Goal: Task Accomplishment & Management: Manage account settings

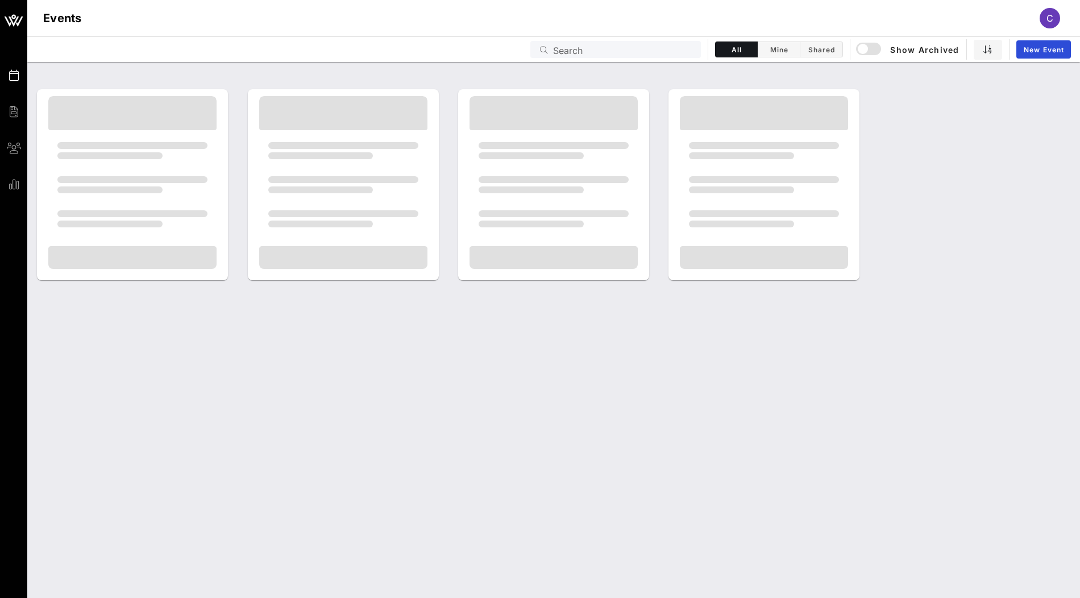
click at [614, 52] on input "Search" at bounding box center [623, 49] width 141 height 15
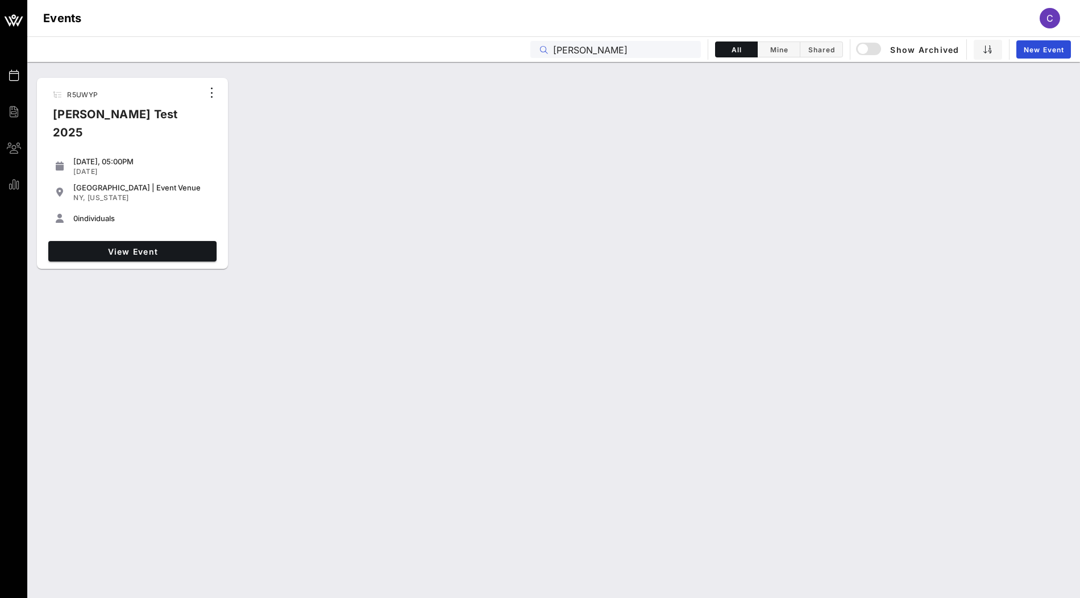
type input "[PERSON_NAME]"
click at [174, 264] on div "R5UWYP [PERSON_NAME] Test 2025 [DATE], 05:00PM [DATE] [GEOGRAPHIC_DATA] | Event…" at bounding box center [132, 173] width 191 height 191
click at [183, 247] on span "View Event" at bounding box center [132, 252] width 159 height 10
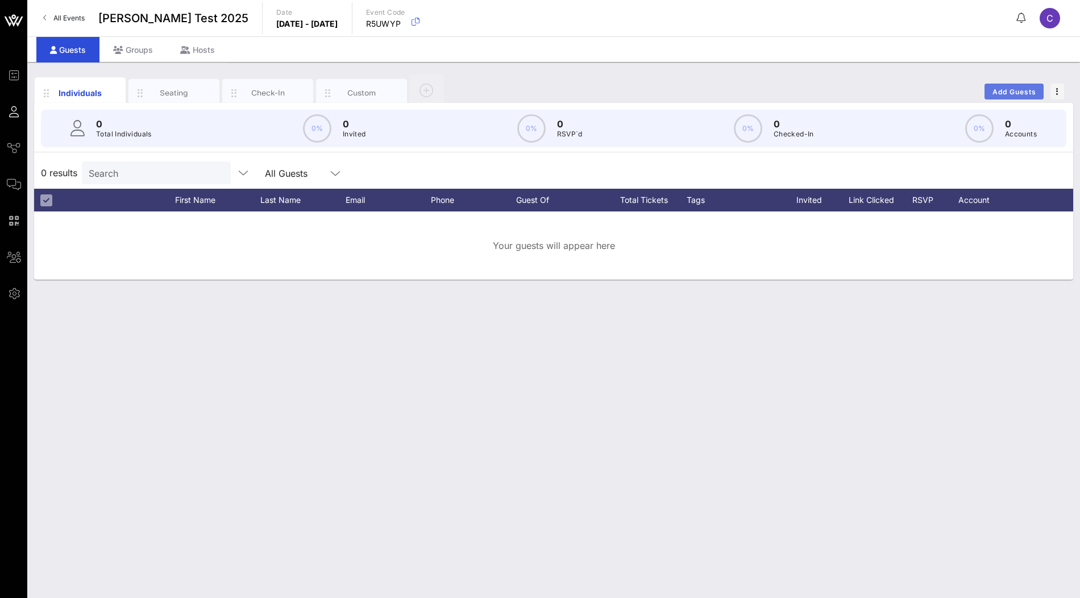
click at [1013, 97] on button "Add Guests" at bounding box center [1013, 92] width 59 height 16
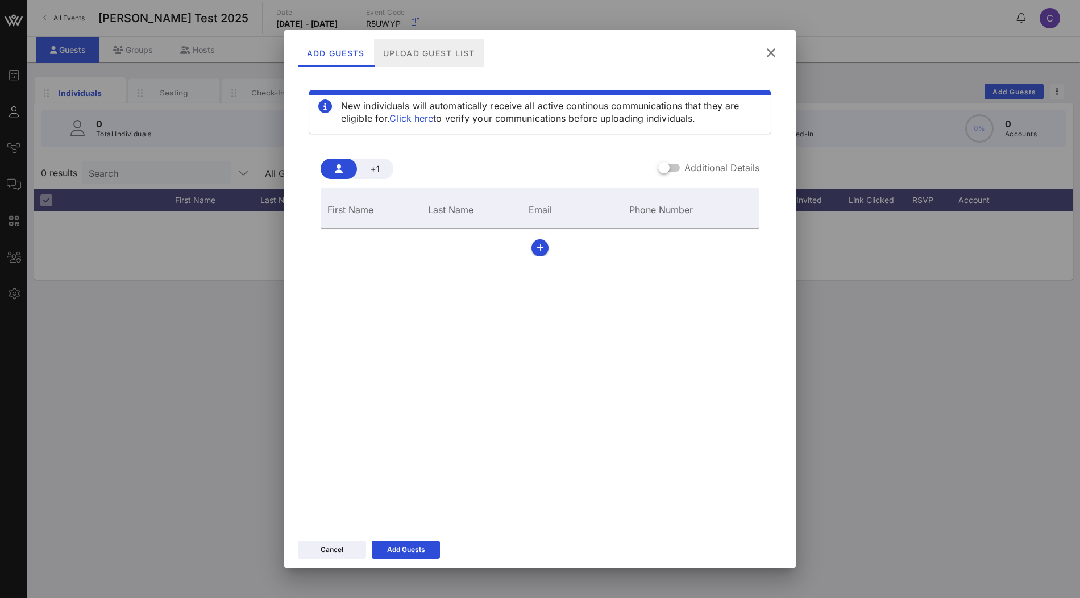
click at [449, 51] on div "Upload Guest List" at bounding box center [429, 52] width 110 height 27
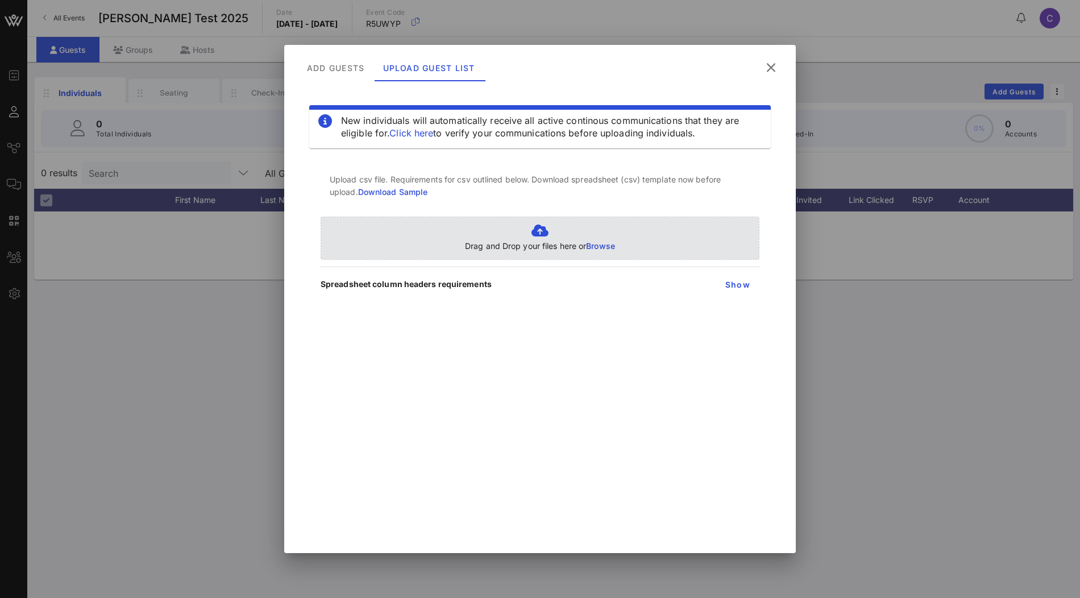
click at [611, 240] on p "Drag and Drop your files here or Browse" at bounding box center [540, 246] width 150 height 13
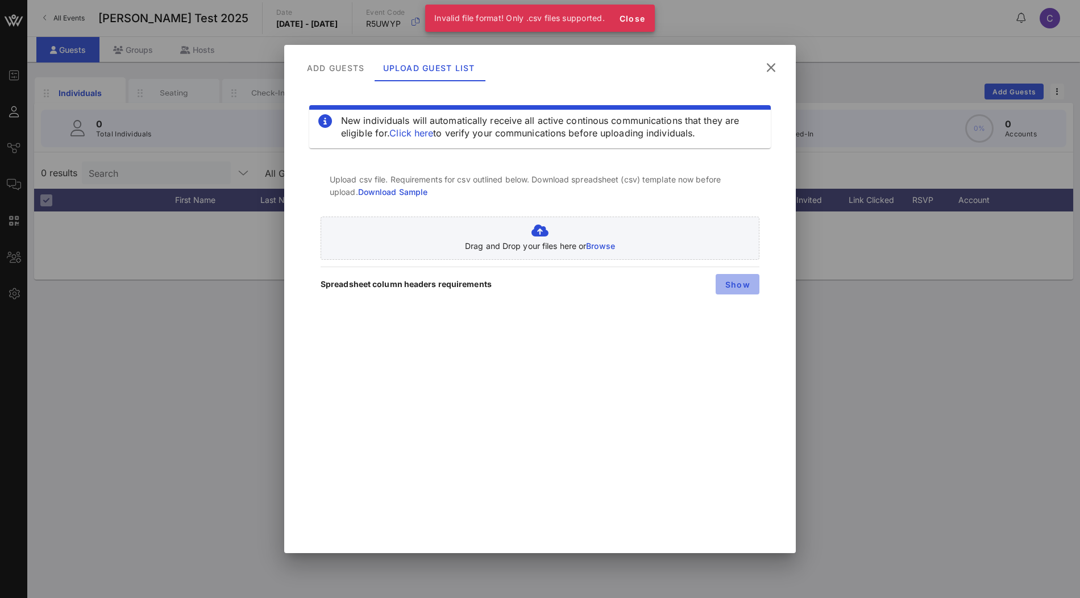
click at [732, 284] on span "Show" at bounding box center [738, 285] width 26 height 10
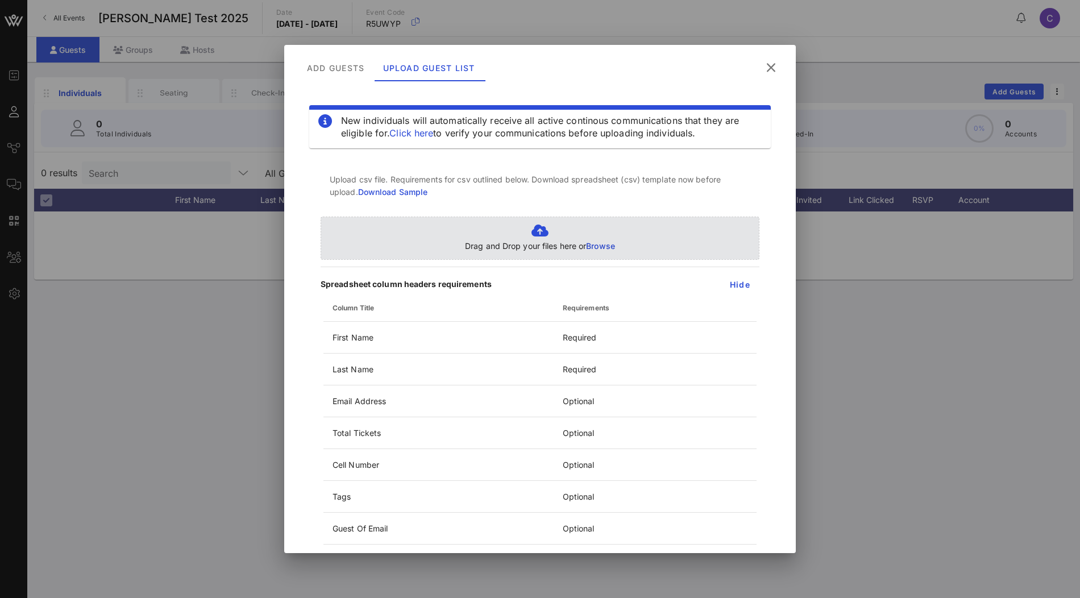
click at [594, 245] on span "Browse" at bounding box center [600, 246] width 29 height 10
click at [601, 242] on span "Browse" at bounding box center [600, 246] width 29 height 10
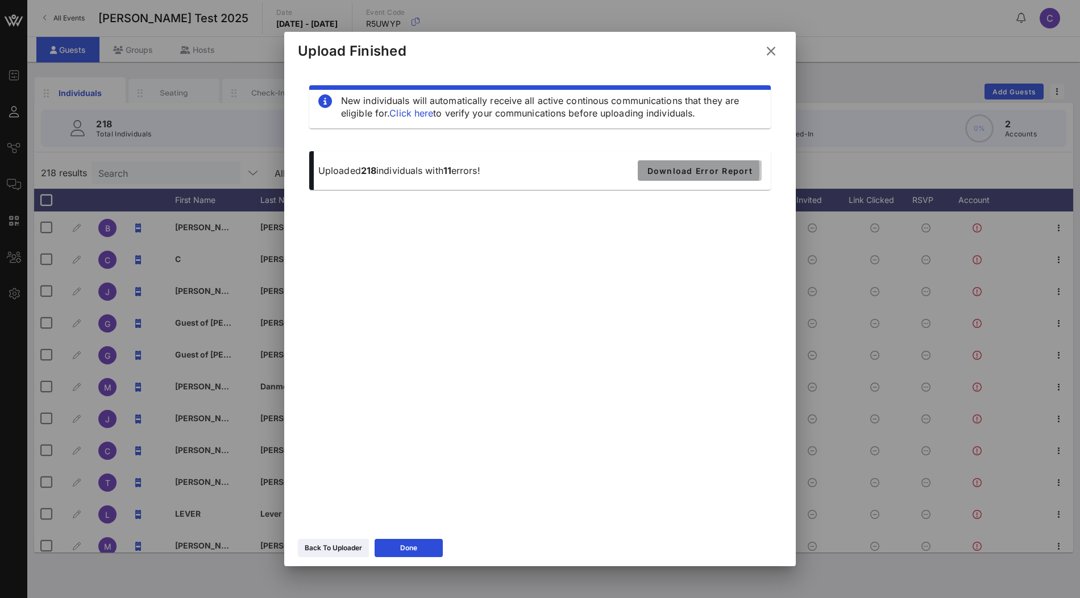
click at [687, 172] on span "Download Error Report" at bounding box center [700, 171] width 106 height 10
click at [415, 553] on button "Done" at bounding box center [408, 548] width 68 height 18
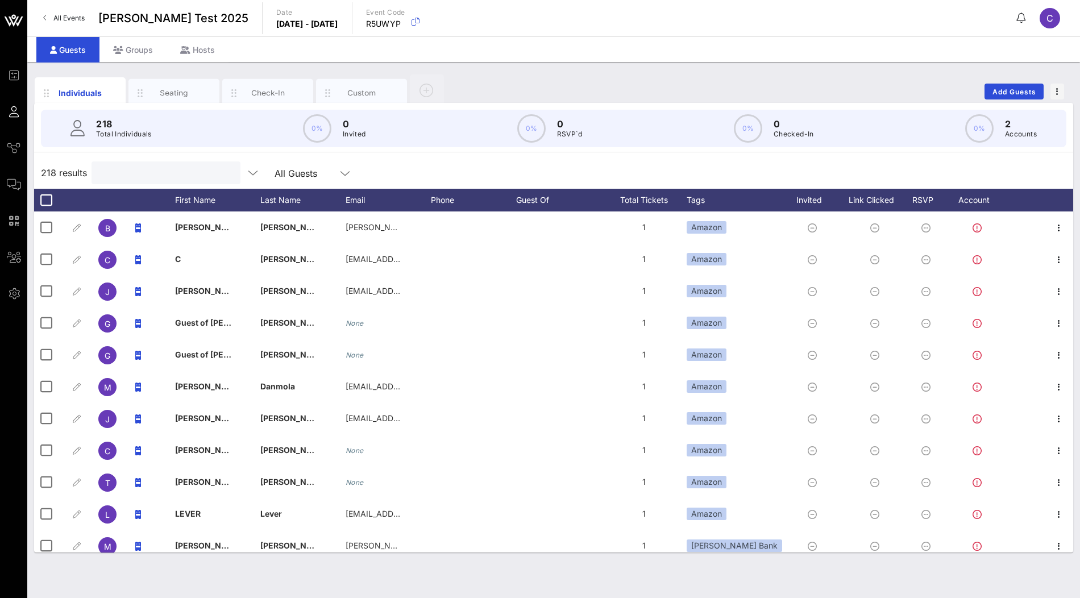
click at [148, 168] on input "text" at bounding box center [164, 172] width 133 height 15
paste input "jeffreymcneill711@gmail.com"
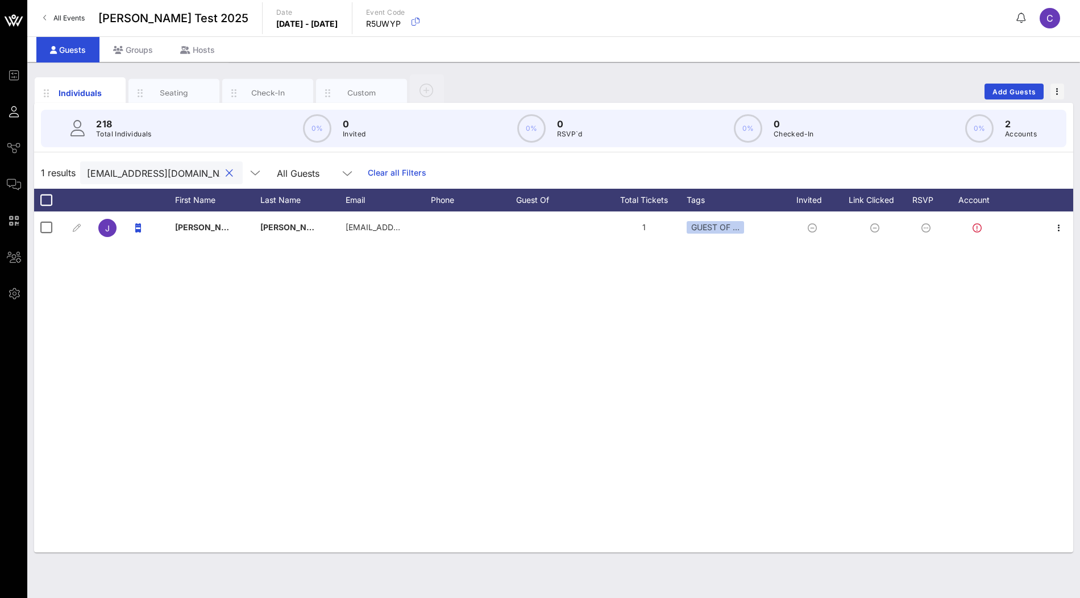
scroll to position [0, 18]
type input "jeffreymcneill711@gmail.com"
click at [368, 168] on link "Clear all Filters" at bounding box center [397, 172] width 59 height 13
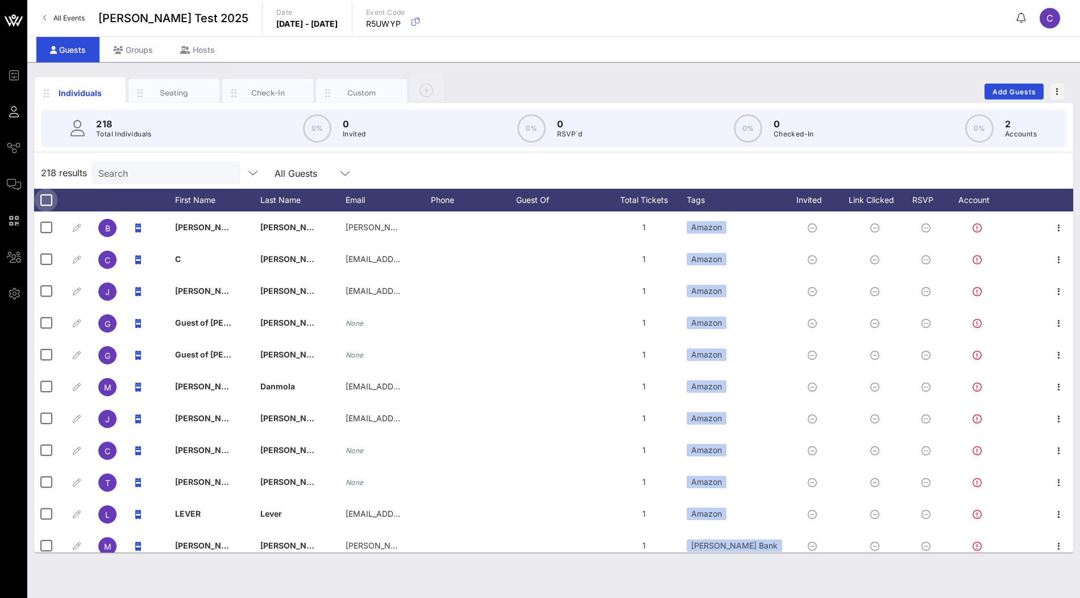
click at [48, 201] on div at bounding box center [45, 199] width 19 height 19
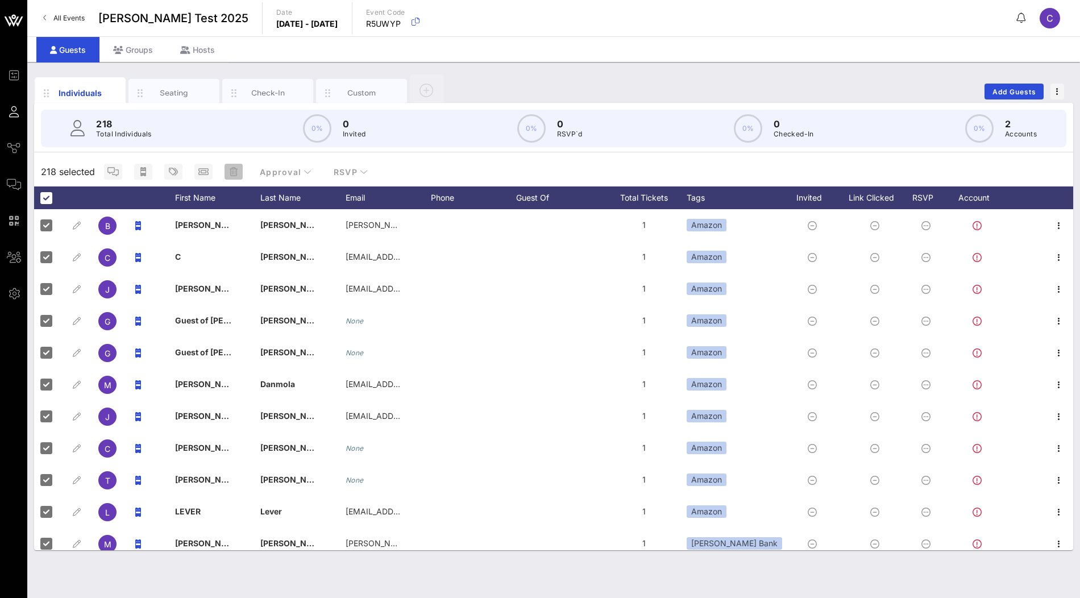
click at [236, 174] on span "button" at bounding box center [233, 171] width 18 height 9
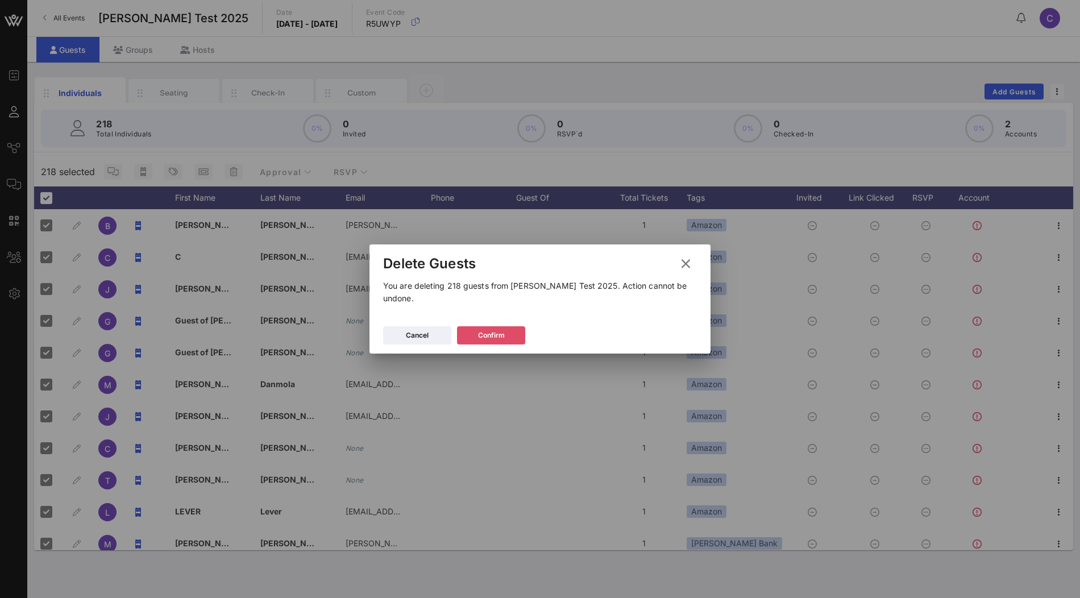
click at [473, 331] on button "Confirm" at bounding box center [491, 335] width 68 height 18
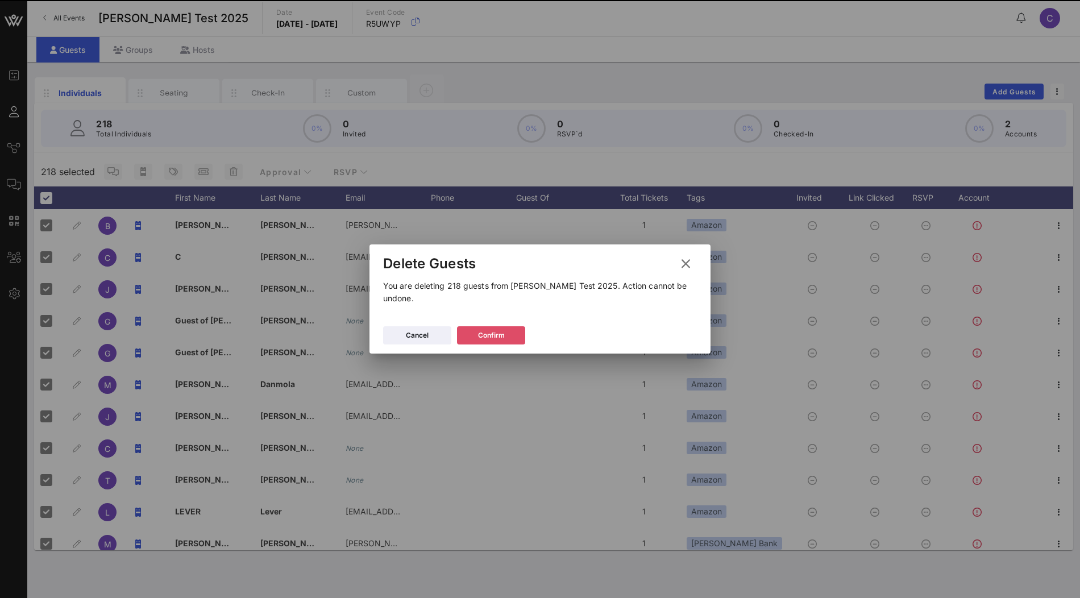
click at [487, 332] on icon at bounding box center [491, 335] width 8 height 7
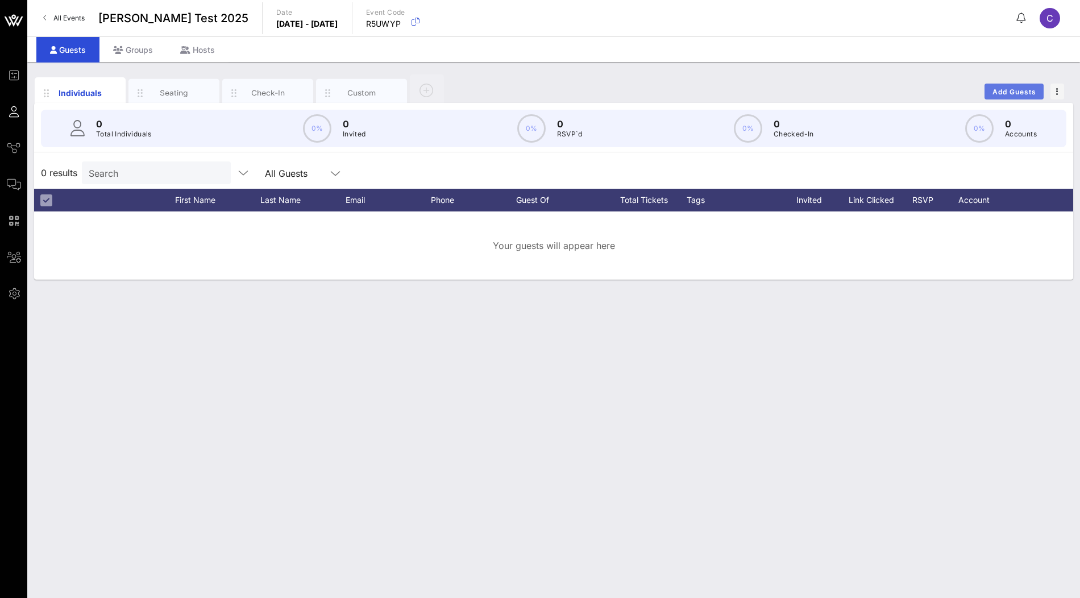
click at [1014, 95] on button "Add Guests" at bounding box center [1013, 92] width 59 height 16
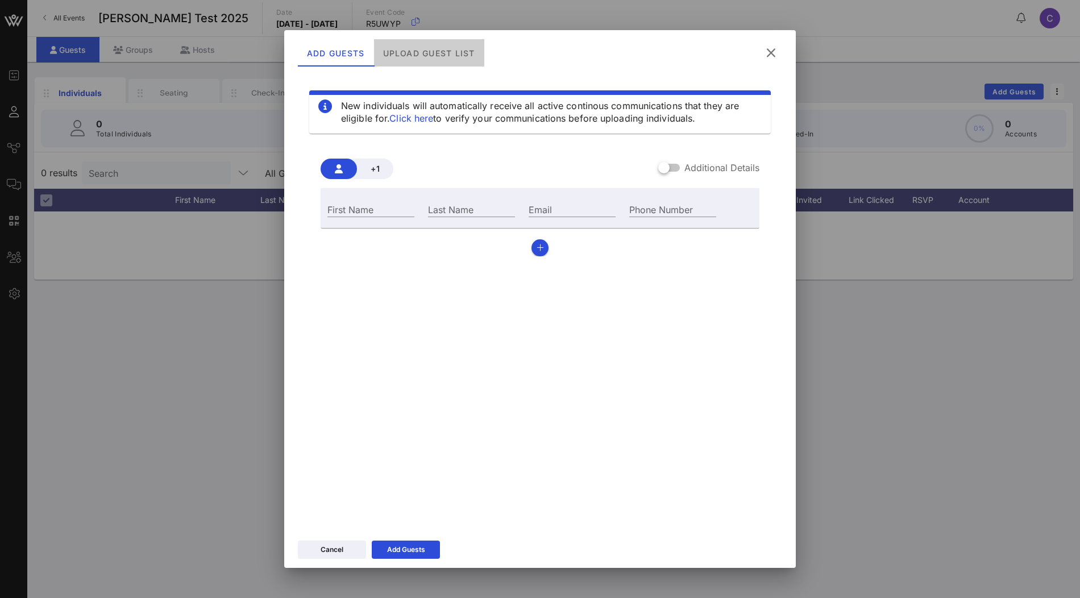
click at [439, 48] on div "Upload Guest List" at bounding box center [429, 52] width 110 height 27
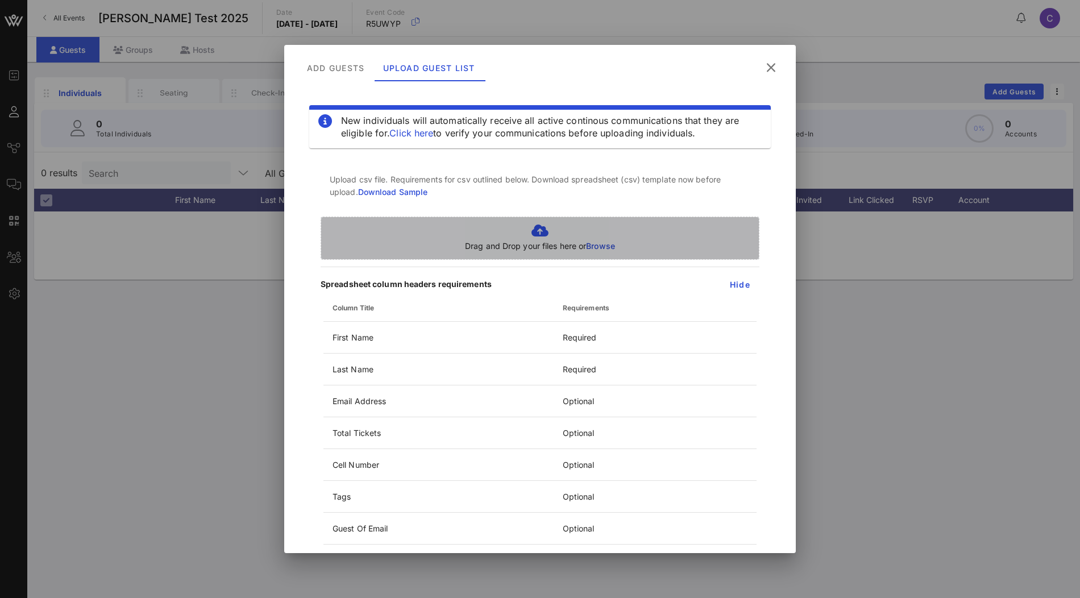
click at [605, 245] on span "Browse" at bounding box center [600, 246] width 29 height 10
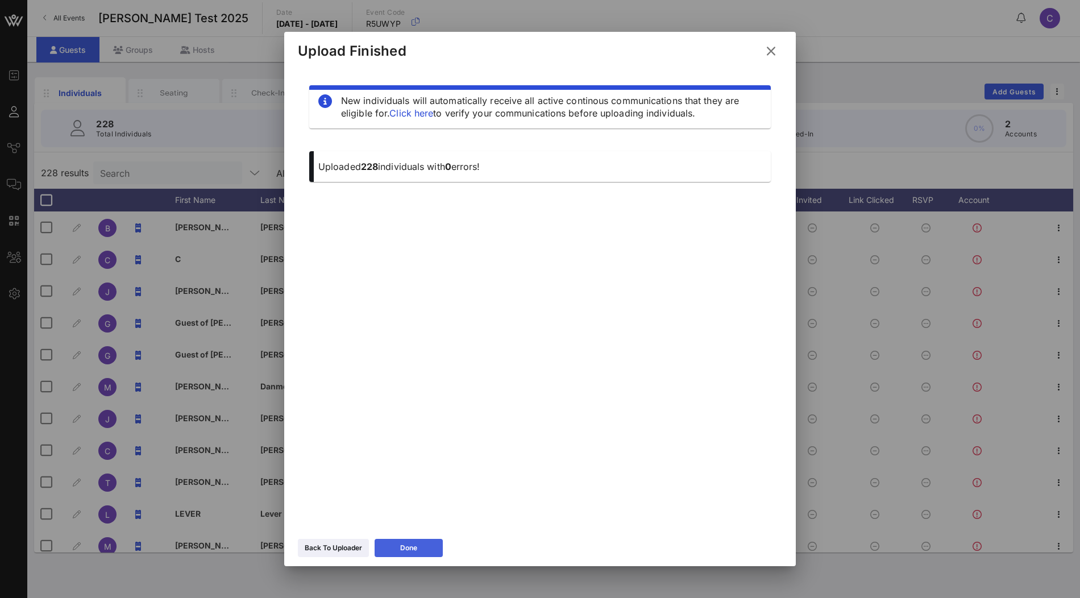
click at [418, 552] on button "Done" at bounding box center [408, 548] width 68 height 18
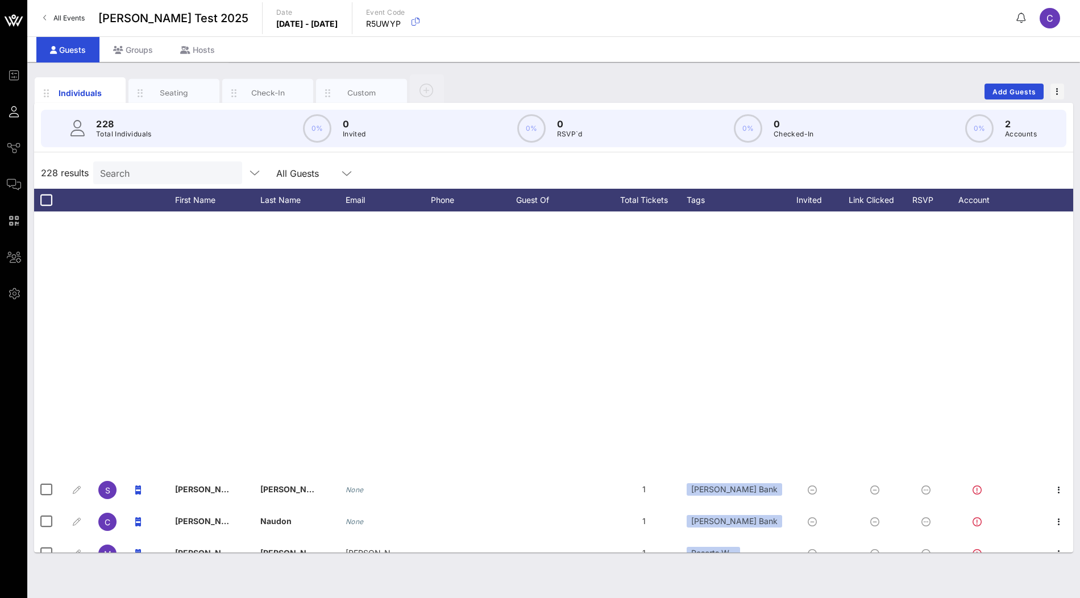
scroll to position [662, 0]
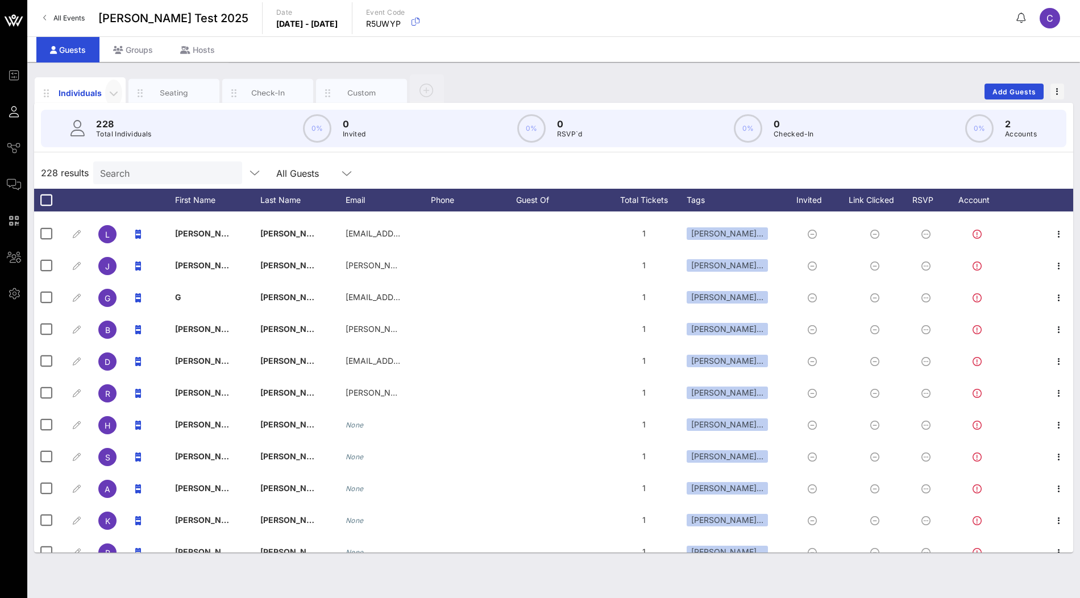
click at [111, 90] on icon "button" at bounding box center [114, 93] width 14 height 14
click at [129, 140] on div "Edit Columns" at bounding box center [143, 144] width 58 height 9
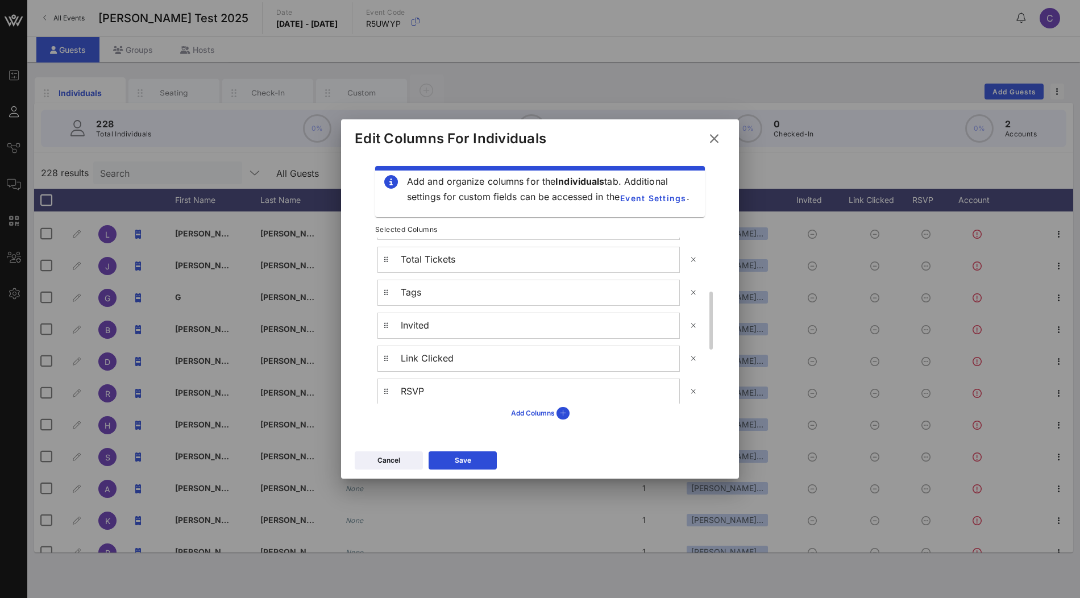
scroll to position [304, 0]
click at [690, 311] on icon at bounding box center [693, 312] width 9 height 7
click at [690, 311] on icon at bounding box center [693, 312] width 10 height 10
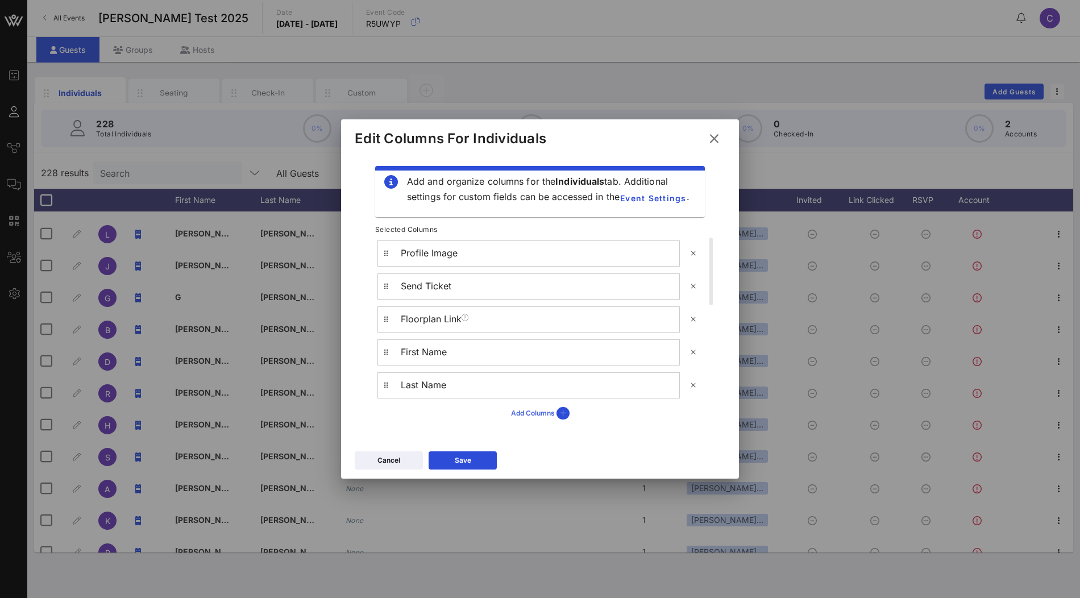
click at [536, 418] on div "Add Columns" at bounding box center [540, 413] width 59 height 13
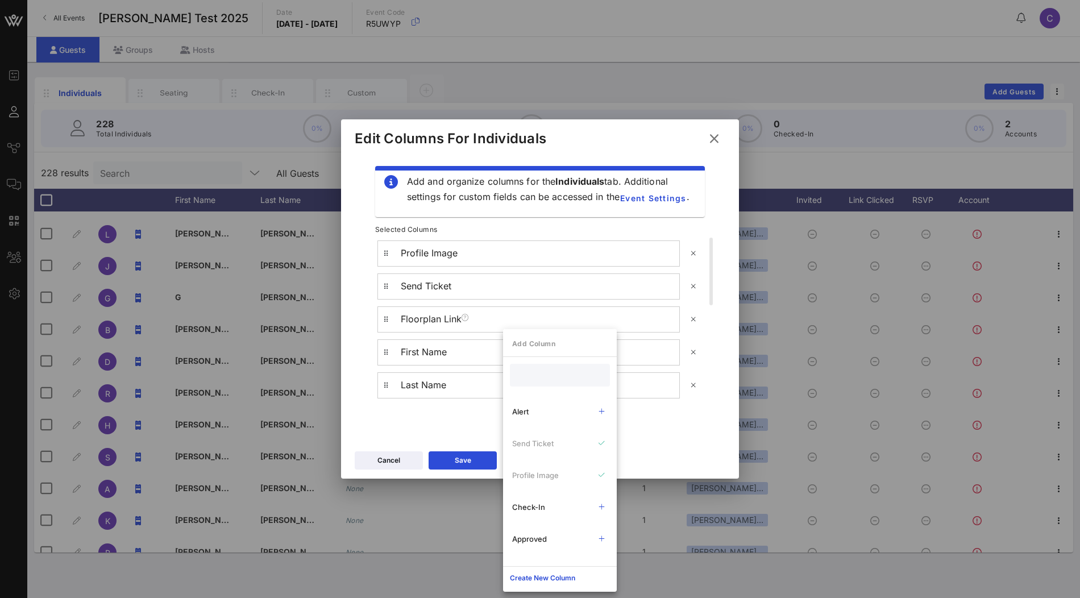
click at [537, 370] on input "text" at bounding box center [559, 375] width 84 height 15
type input "spo"
click at [543, 407] on div "Sponsor" at bounding box center [549, 411] width 75 height 9
click at [446, 427] on div "Add and organize columns for the Individuals tab. Additional settings for custo…" at bounding box center [540, 295] width 370 height 280
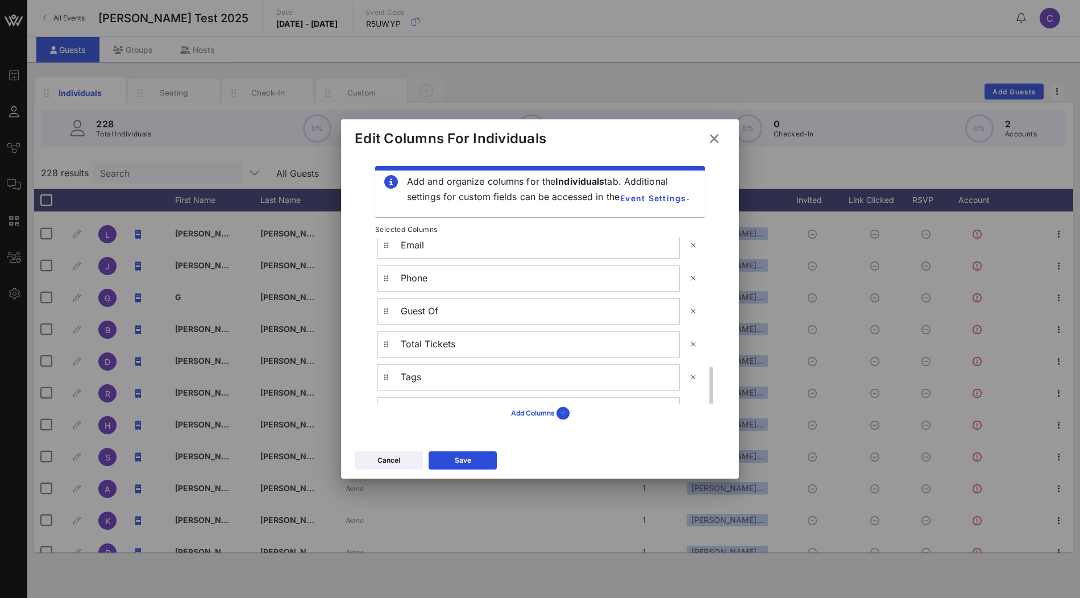
scroll to position [271, 0]
click at [459, 456] on div "Save" at bounding box center [463, 460] width 16 height 11
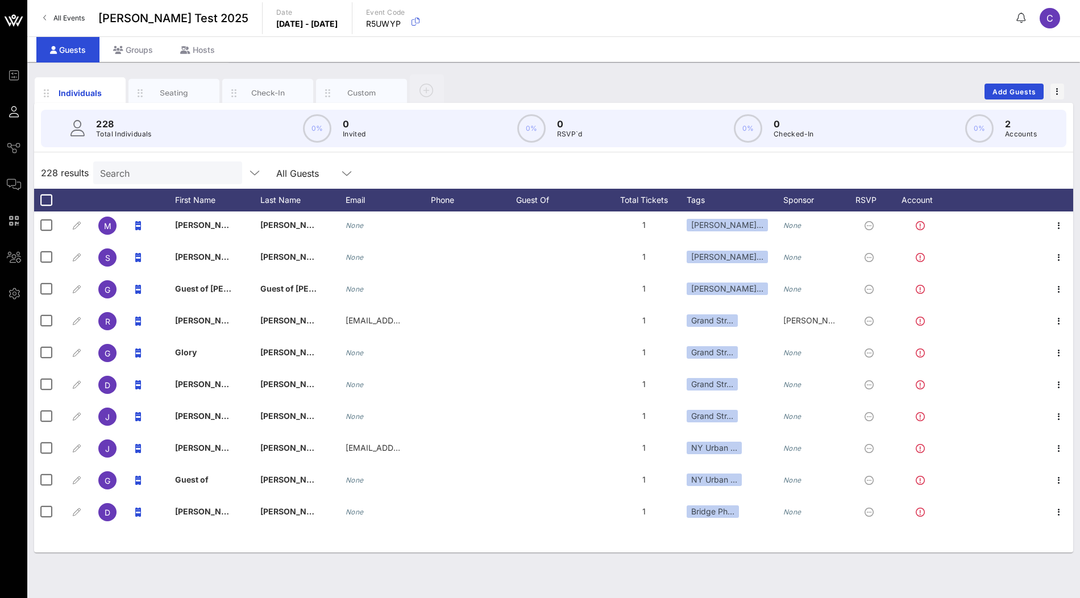
scroll to position [0, 0]
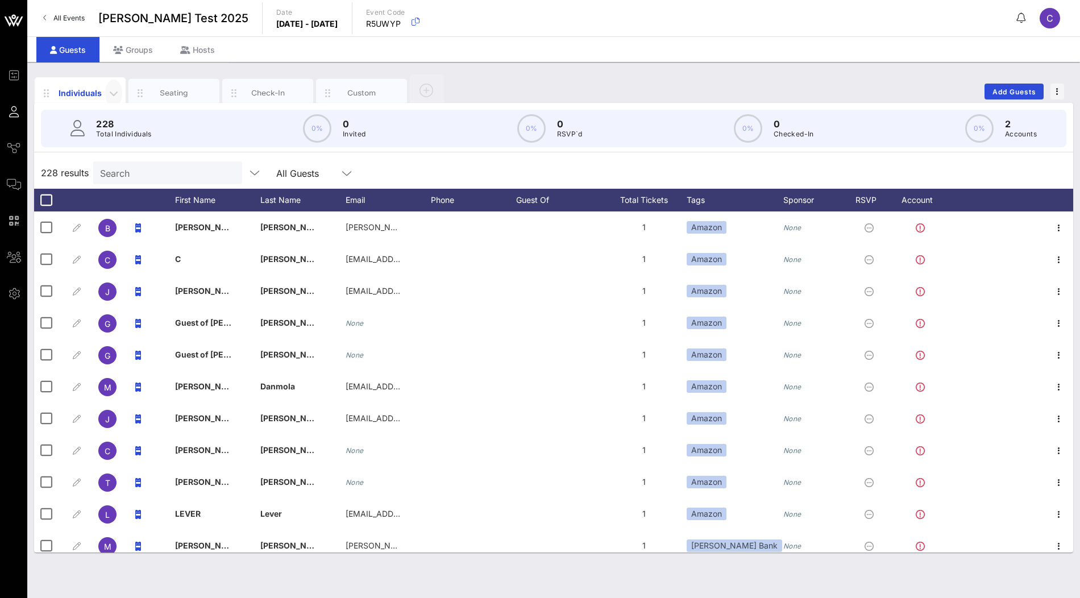
click at [117, 94] on icon "button" at bounding box center [114, 93] width 14 height 14
click at [130, 143] on div "Edit Columns" at bounding box center [143, 144] width 58 height 9
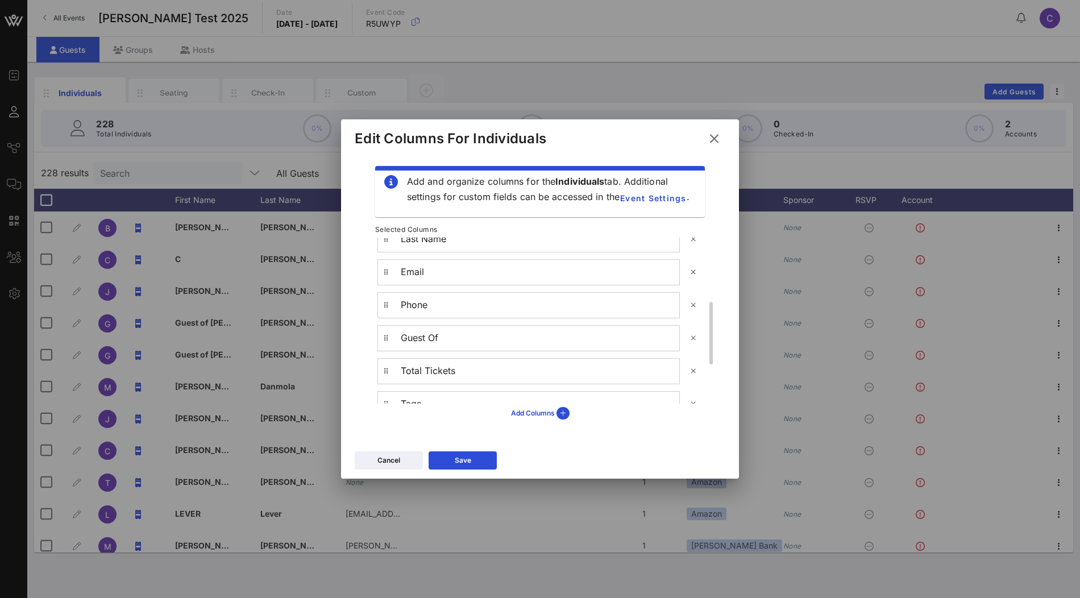
scroll to position [154, 0]
click at [693, 298] on icon at bounding box center [693, 296] width 9 height 7
click at [692, 294] on icon at bounding box center [693, 297] width 9 height 7
click at [492, 457] on button "Save" at bounding box center [462, 460] width 68 height 18
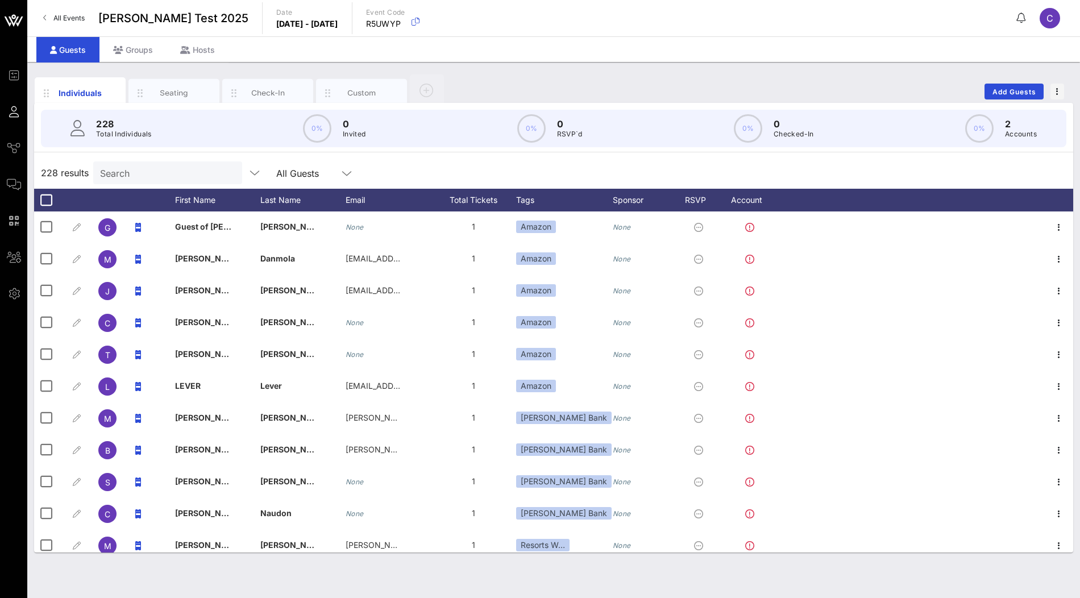
scroll to position [0, 0]
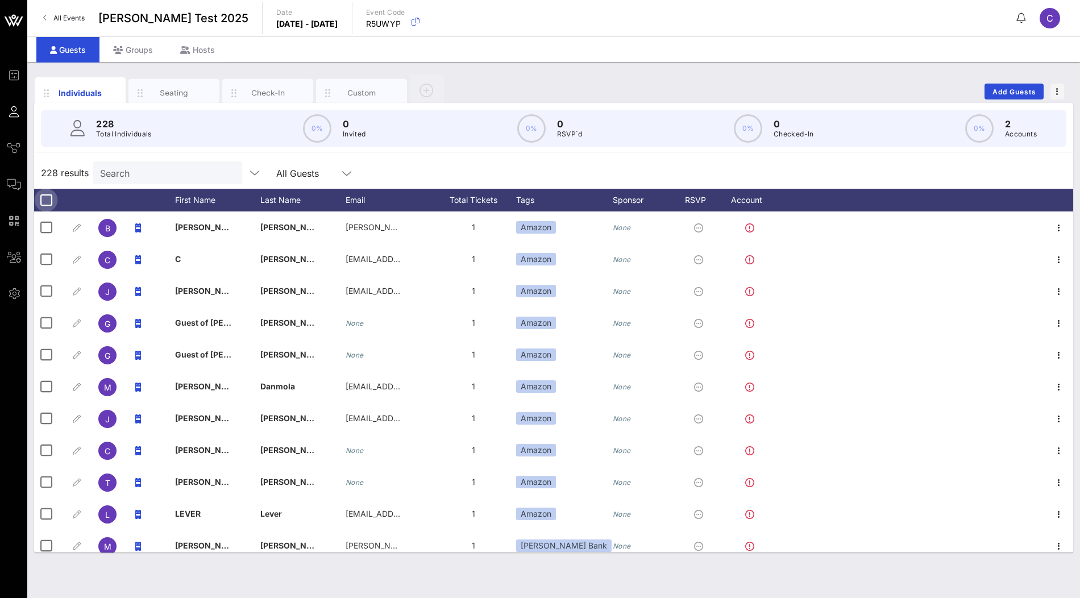
click at [48, 199] on div at bounding box center [45, 199] width 19 height 19
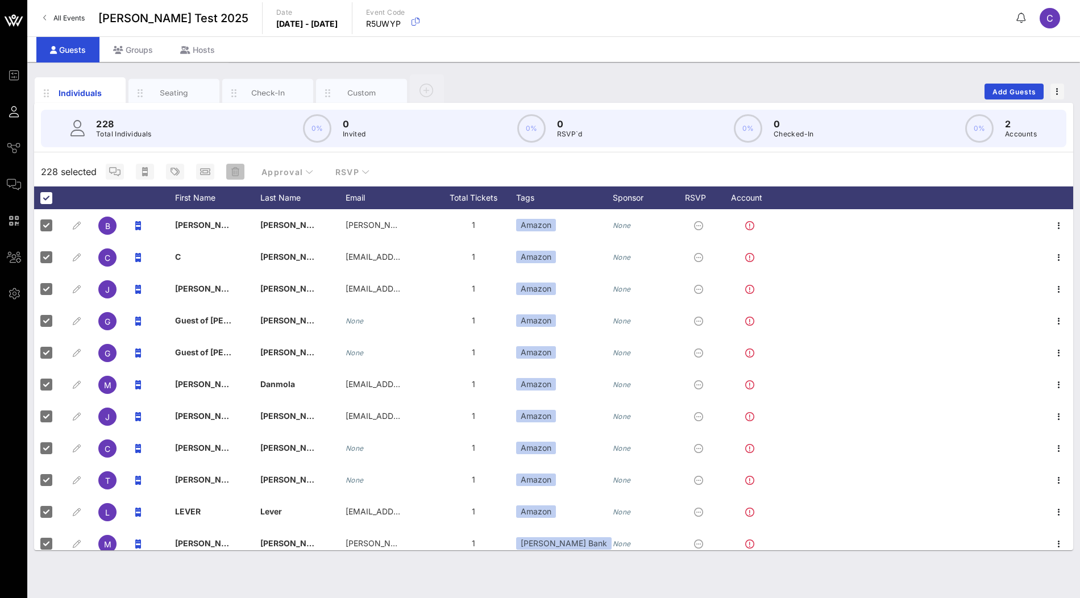
click at [232, 170] on icon "button" at bounding box center [235, 171] width 8 height 9
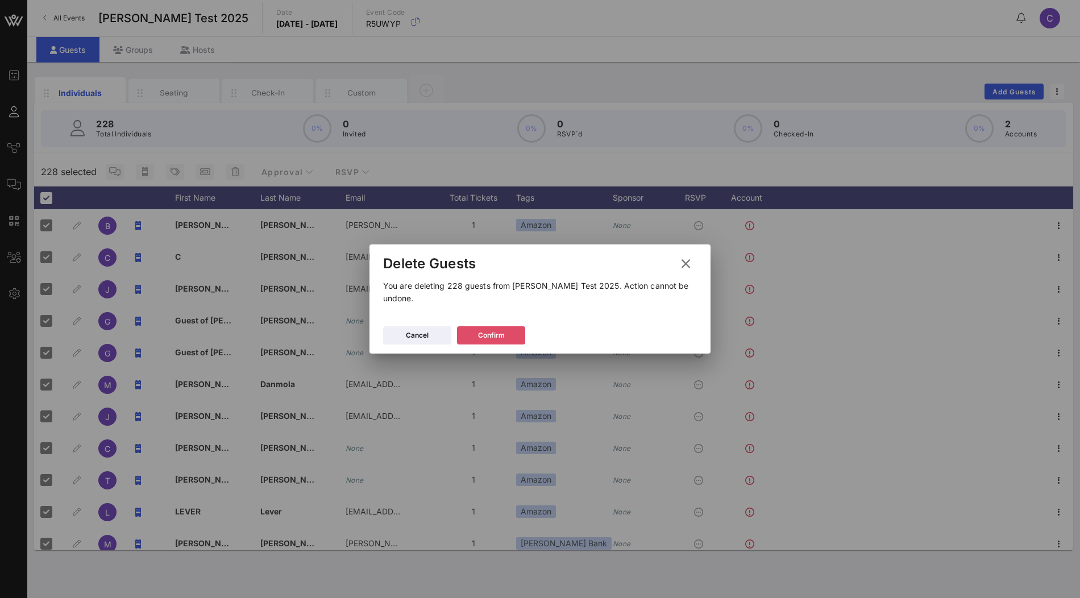
click at [491, 332] on icon at bounding box center [491, 335] width 8 height 7
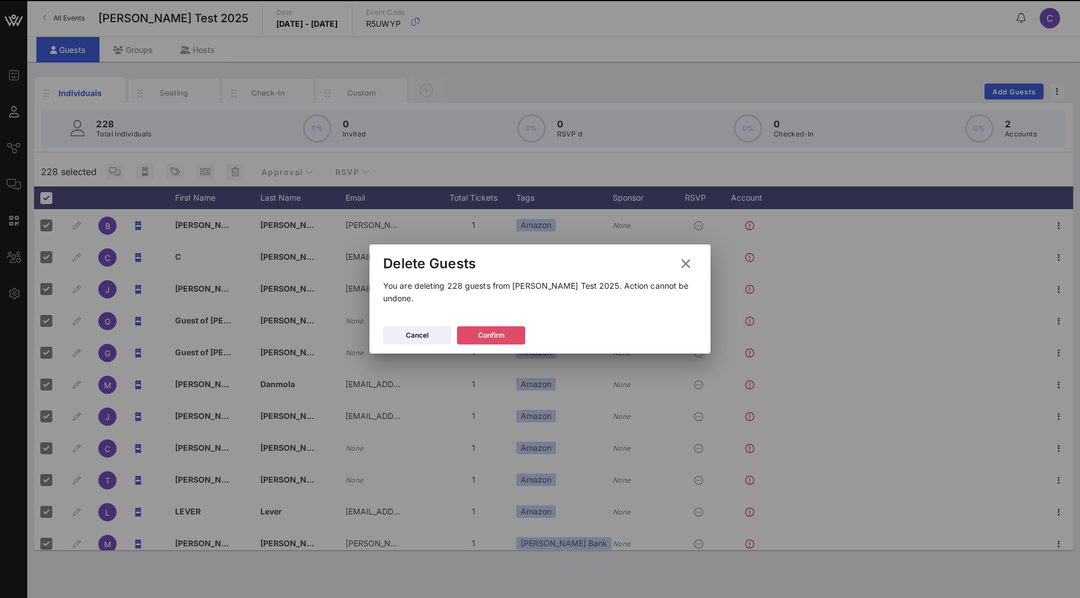
click at [489, 332] on icon at bounding box center [491, 335] width 9 height 7
click at [496, 326] on button "Confirm" at bounding box center [491, 335] width 68 height 18
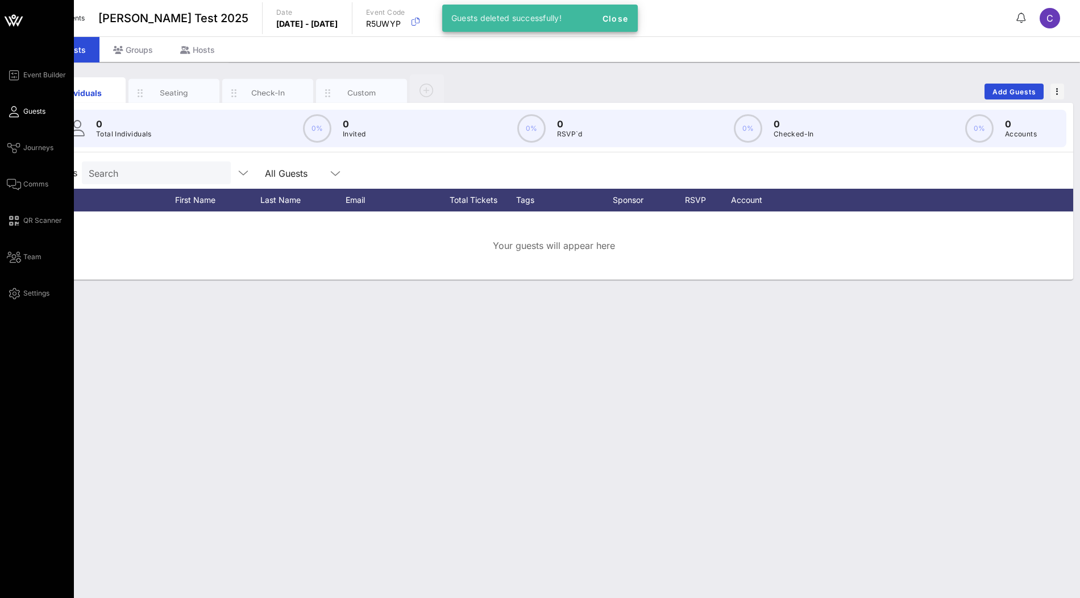
click at [16, 16] on icon at bounding box center [13, 20] width 27 height 27
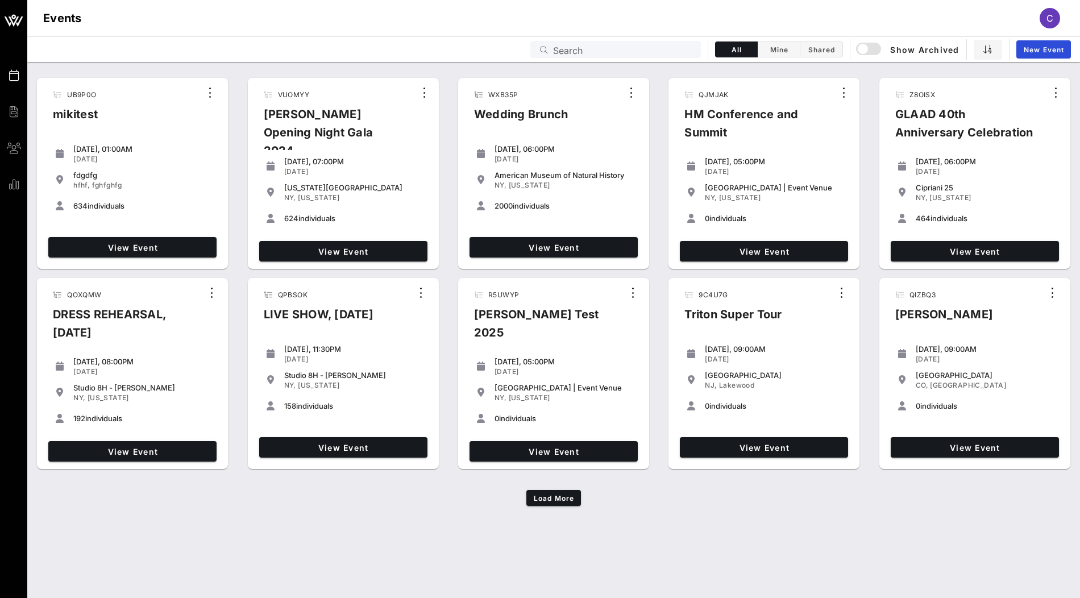
click at [656, 52] on input "Search" at bounding box center [623, 49] width 141 height 15
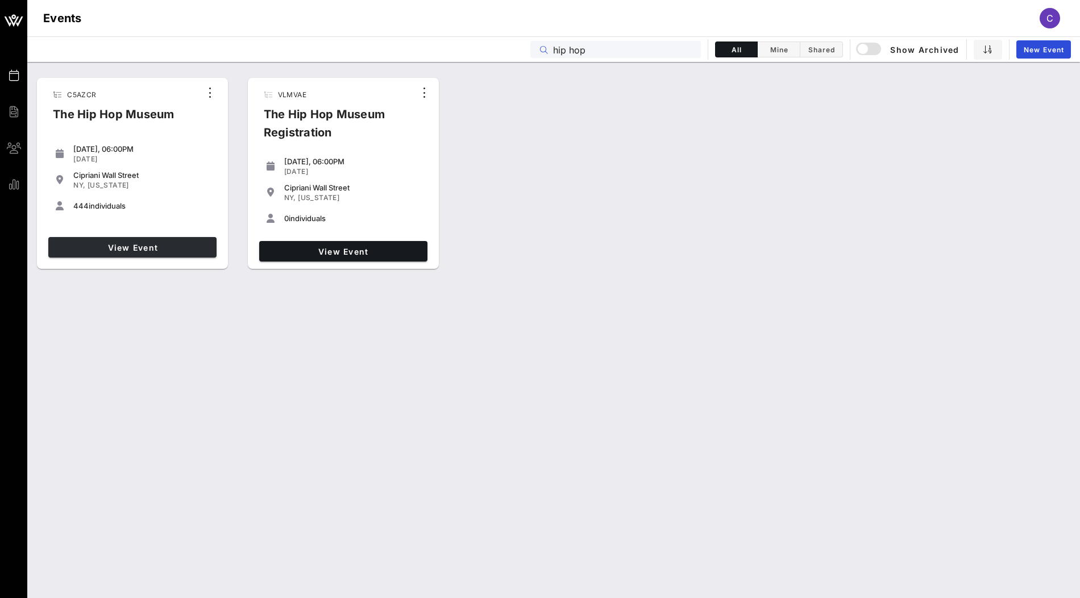
type input "hip hop"
click at [183, 247] on span "View Event" at bounding box center [132, 248] width 159 height 10
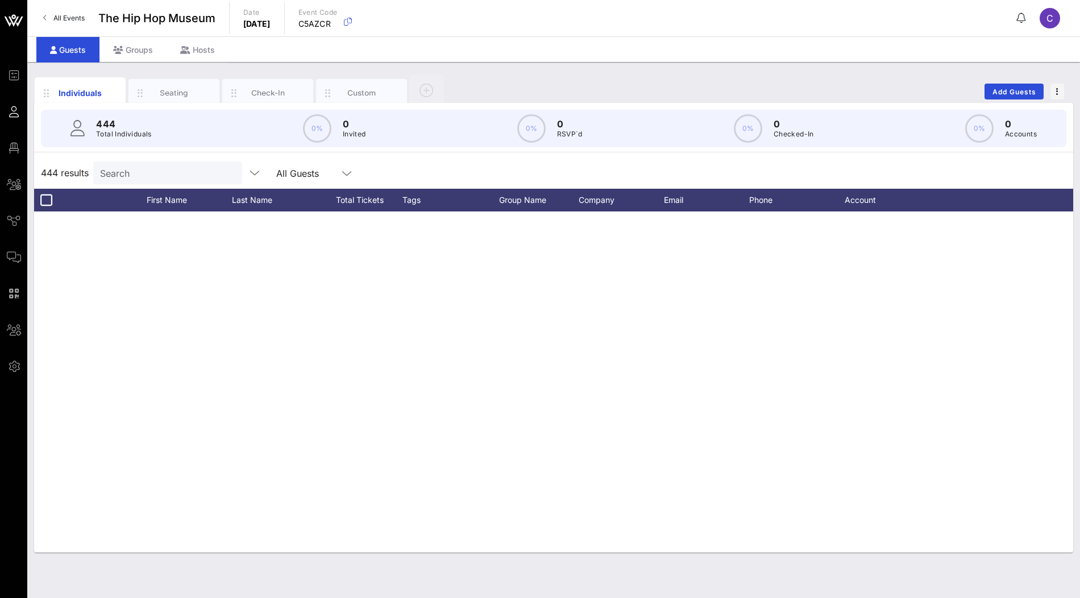
scroll to position [11408, 0]
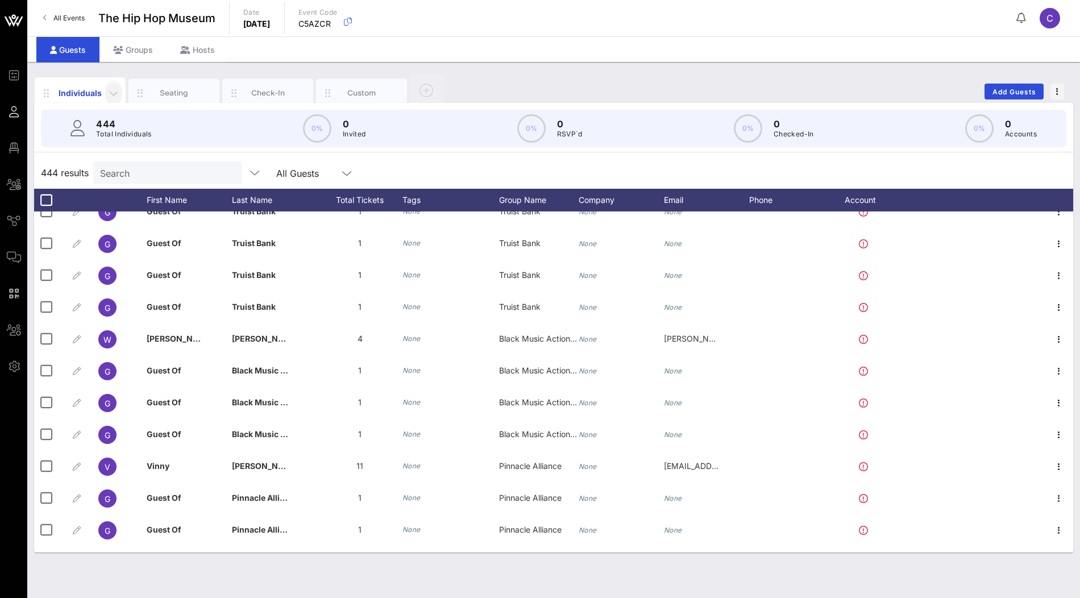
click at [113, 93] on icon "button" at bounding box center [114, 93] width 14 height 14
click at [157, 146] on div "Edit Columns" at bounding box center [143, 144] width 58 height 9
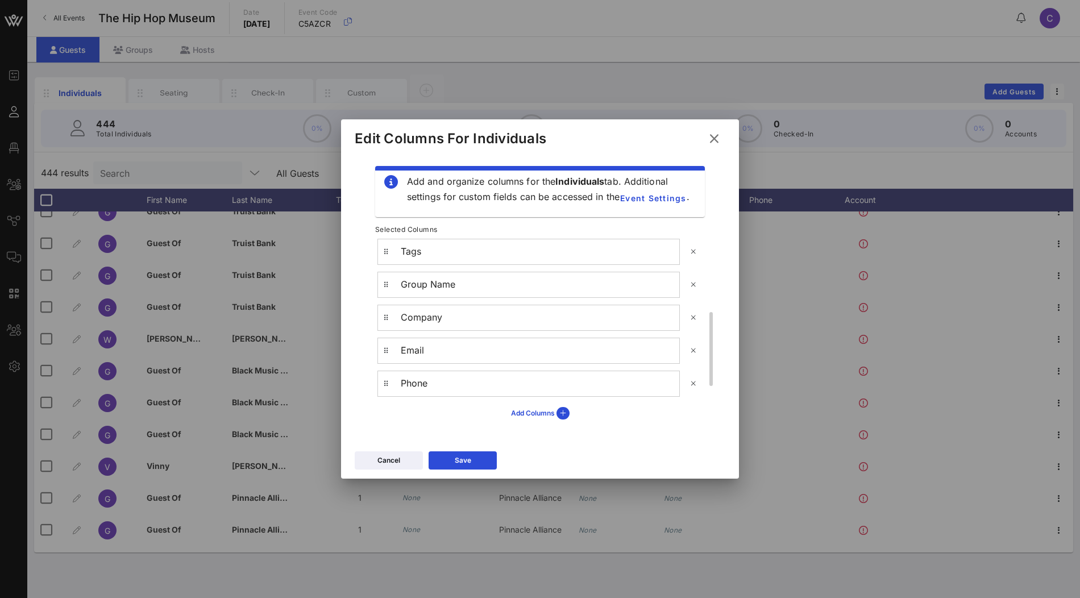
scroll to position [205, 0]
click at [693, 342] on icon at bounding box center [693, 344] width 9 height 7
click at [526, 407] on div "Add Columns" at bounding box center [540, 413] width 59 height 13
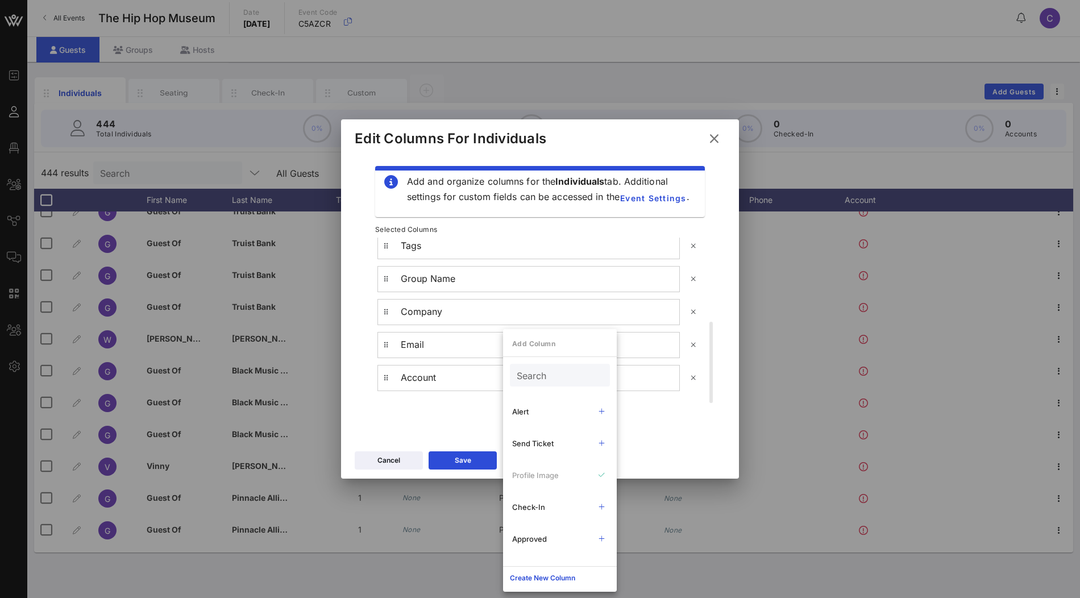
click at [552, 375] on input "Search" at bounding box center [559, 375] width 84 height 15
type input "spon"
click at [551, 409] on div "Sponsor" at bounding box center [549, 411] width 75 height 9
click at [459, 410] on div "Add Columns" at bounding box center [540, 412] width 348 height 19
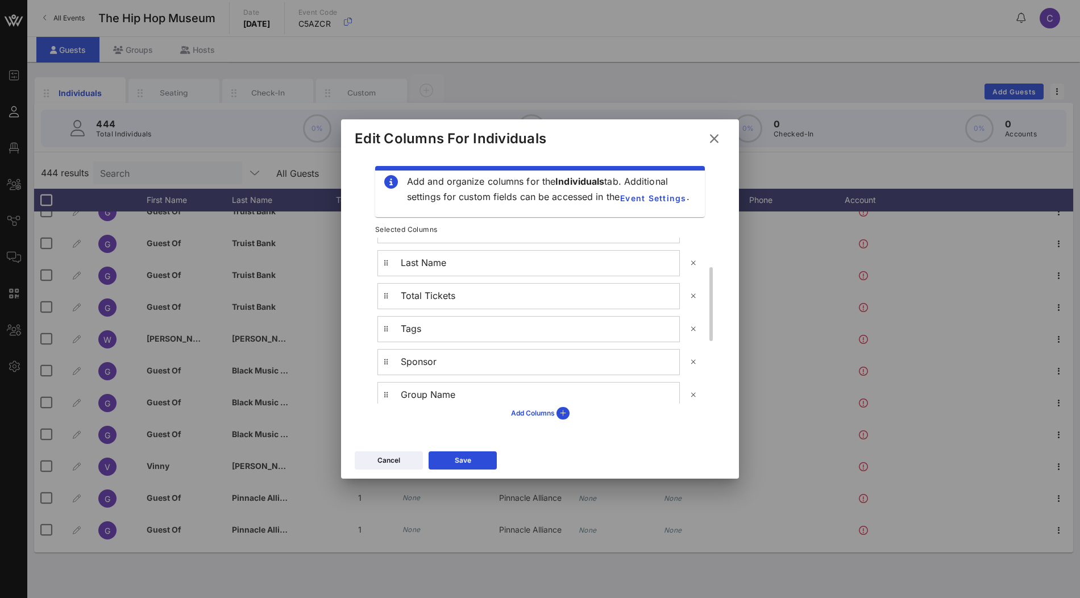
scroll to position [205, 0]
click at [455, 461] on div "Save" at bounding box center [463, 460] width 16 height 11
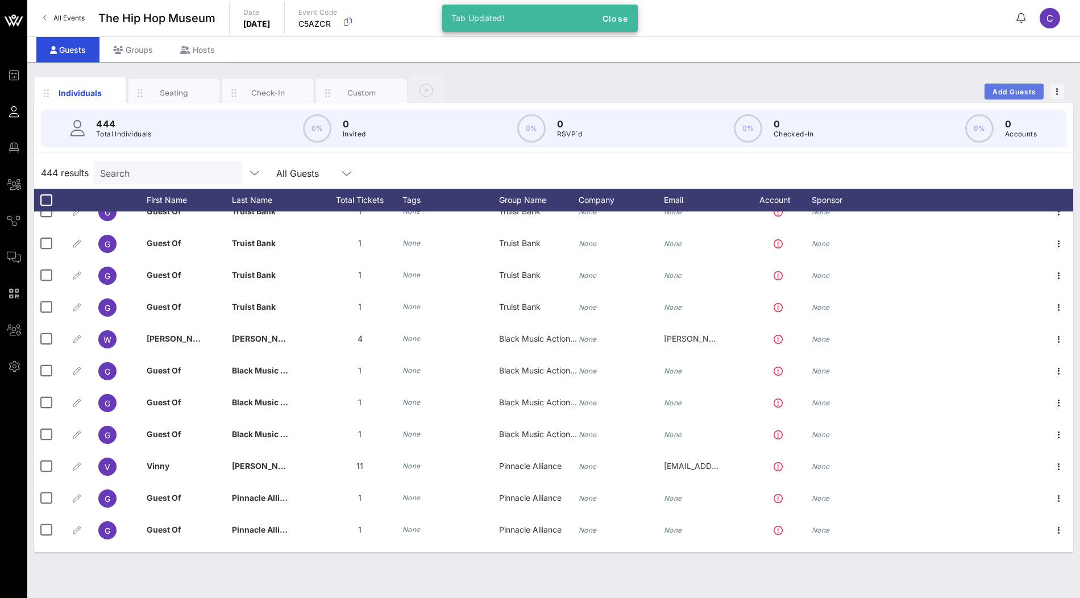
click at [1003, 89] on span "Add Guests" at bounding box center [1014, 92] width 45 height 9
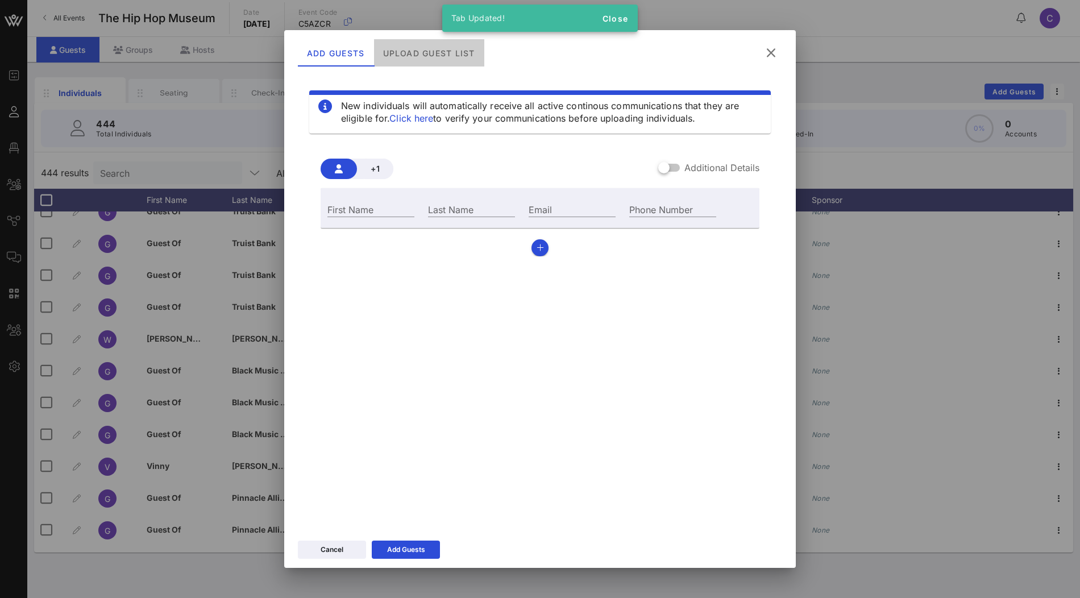
click at [443, 52] on div "Upload Guest List" at bounding box center [429, 52] width 110 height 27
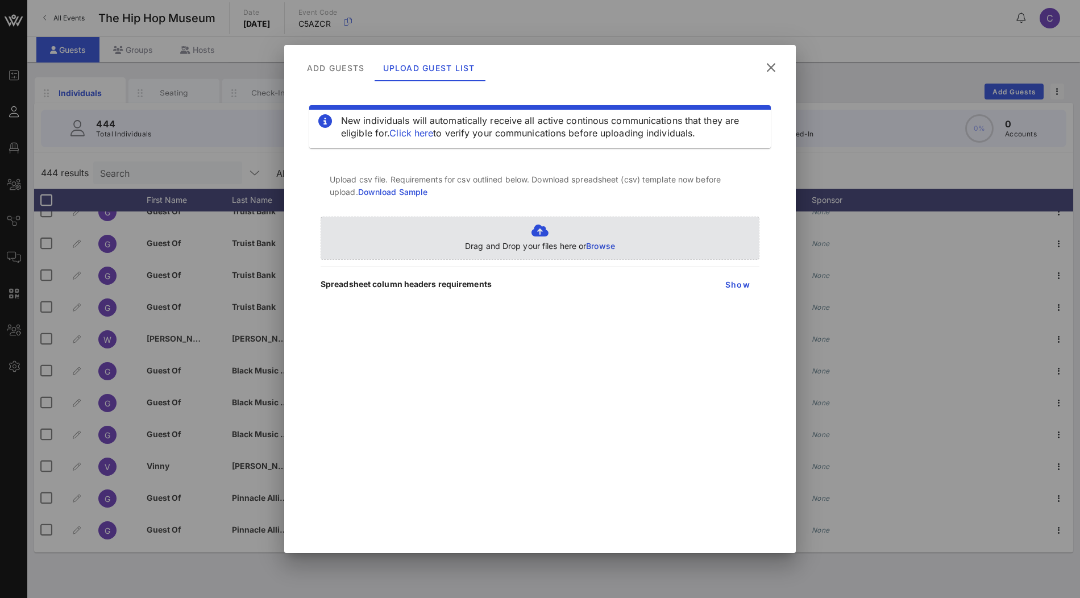
click at [606, 247] on span "Browse" at bounding box center [600, 246] width 29 height 10
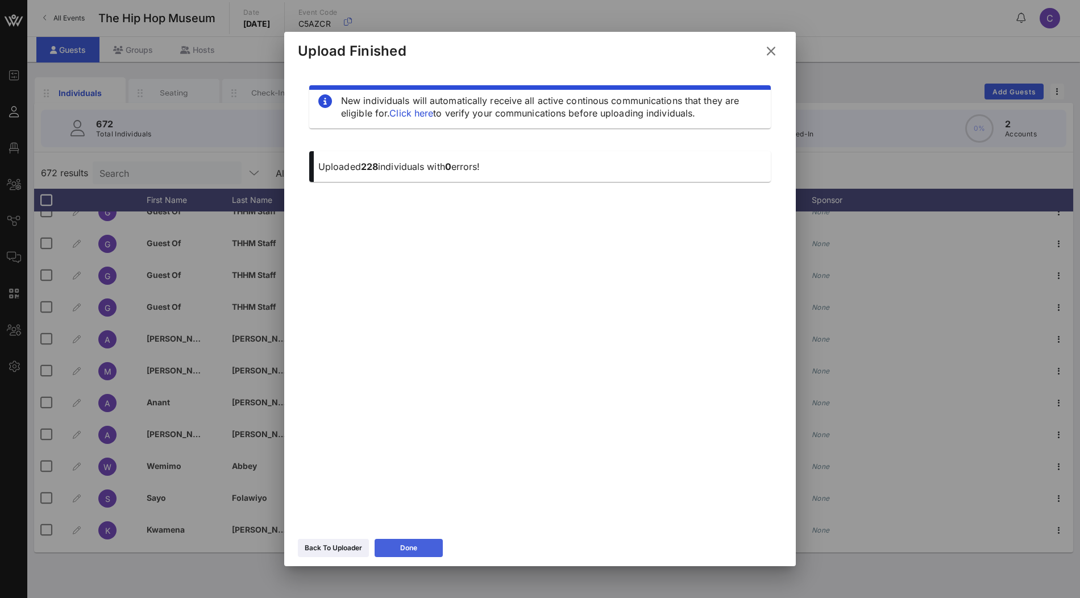
click at [417, 544] on div "Done" at bounding box center [408, 547] width 17 height 11
